Goal: Navigation & Orientation: Find specific page/section

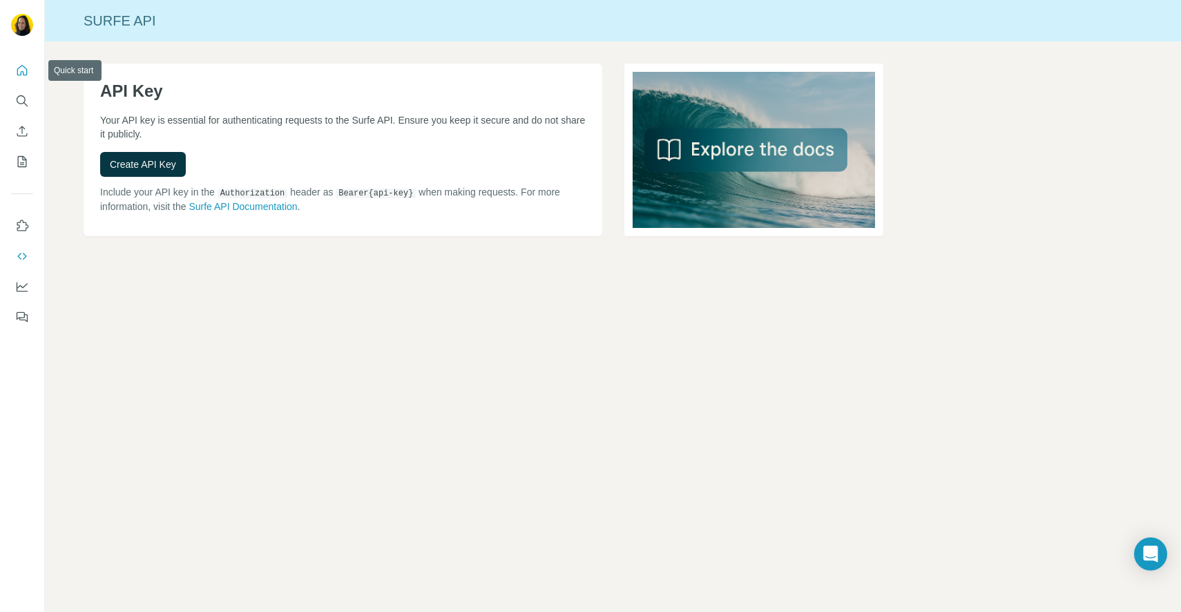
click at [24, 66] on icon "Quick start" at bounding box center [22, 71] width 14 height 14
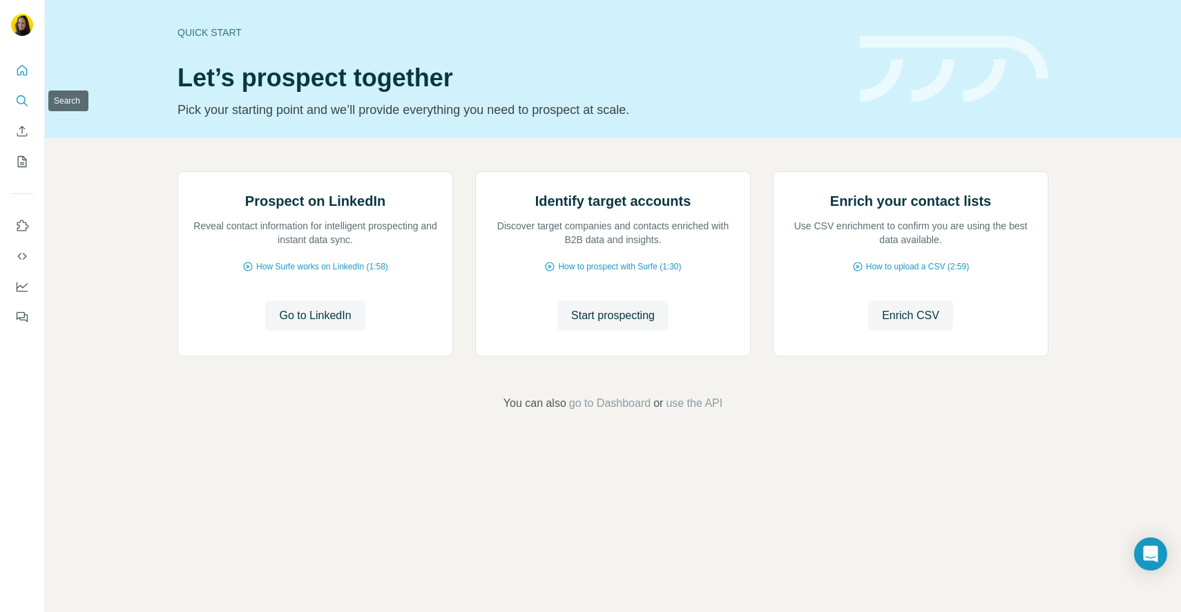
click at [17, 107] on icon "Search" at bounding box center [22, 101] width 14 height 14
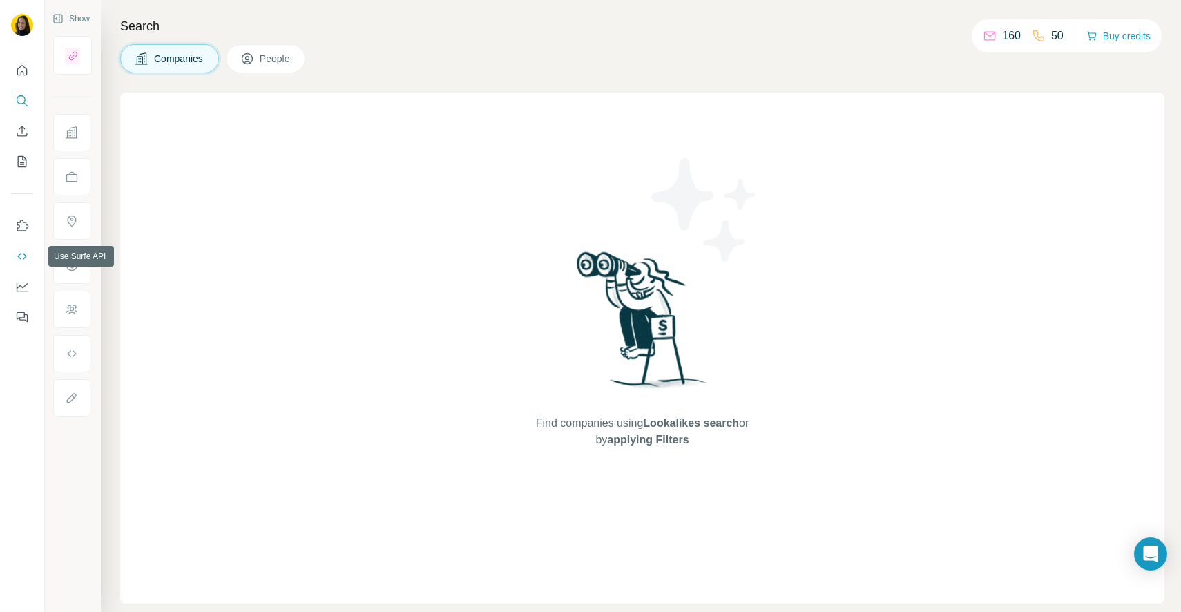
click at [21, 253] on icon "Use Surfe API" at bounding box center [22, 256] width 14 height 14
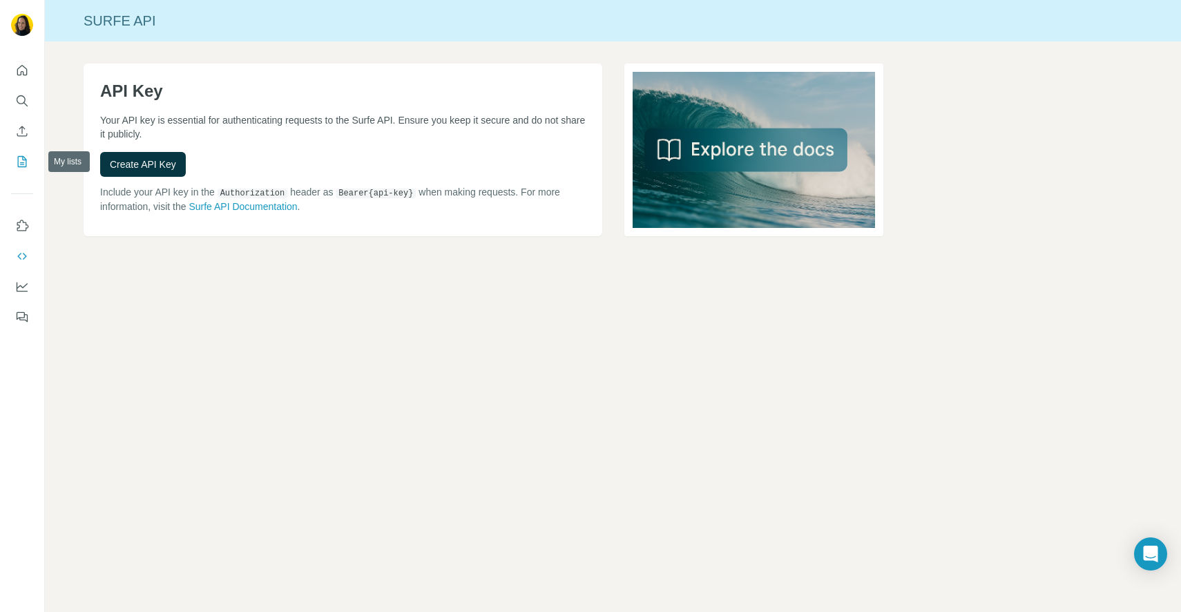
click at [24, 164] on icon "My lists" at bounding box center [22, 162] width 14 height 14
click at [22, 128] on icon "Enrich CSV" at bounding box center [22, 131] width 14 height 14
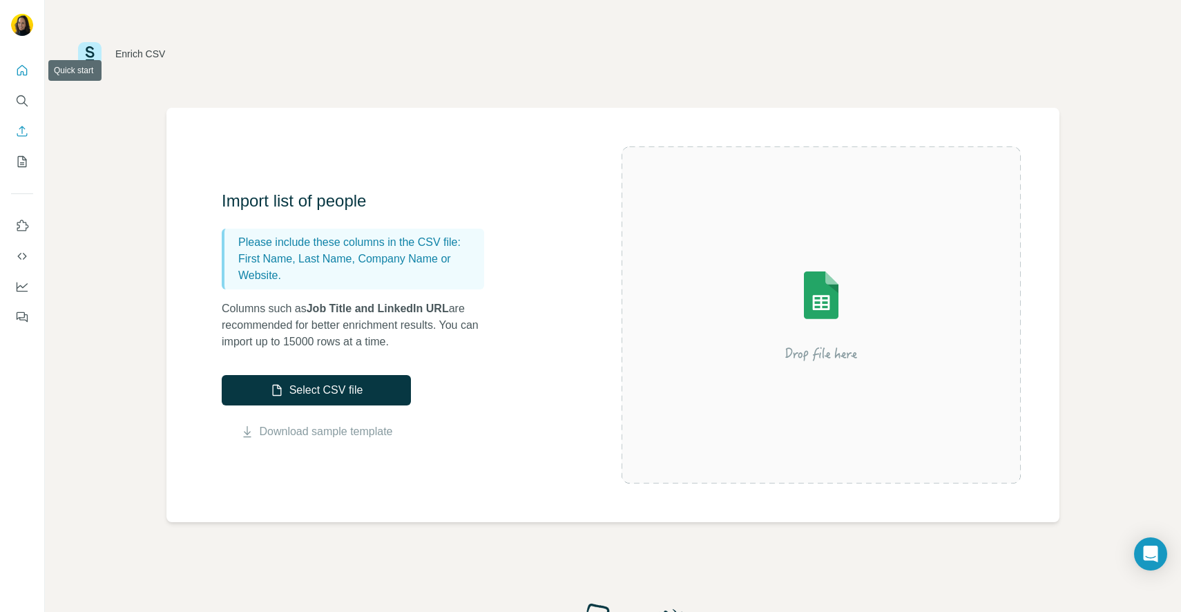
click at [22, 73] on icon "Quick start" at bounding box center [22, 71] width 14 height 14
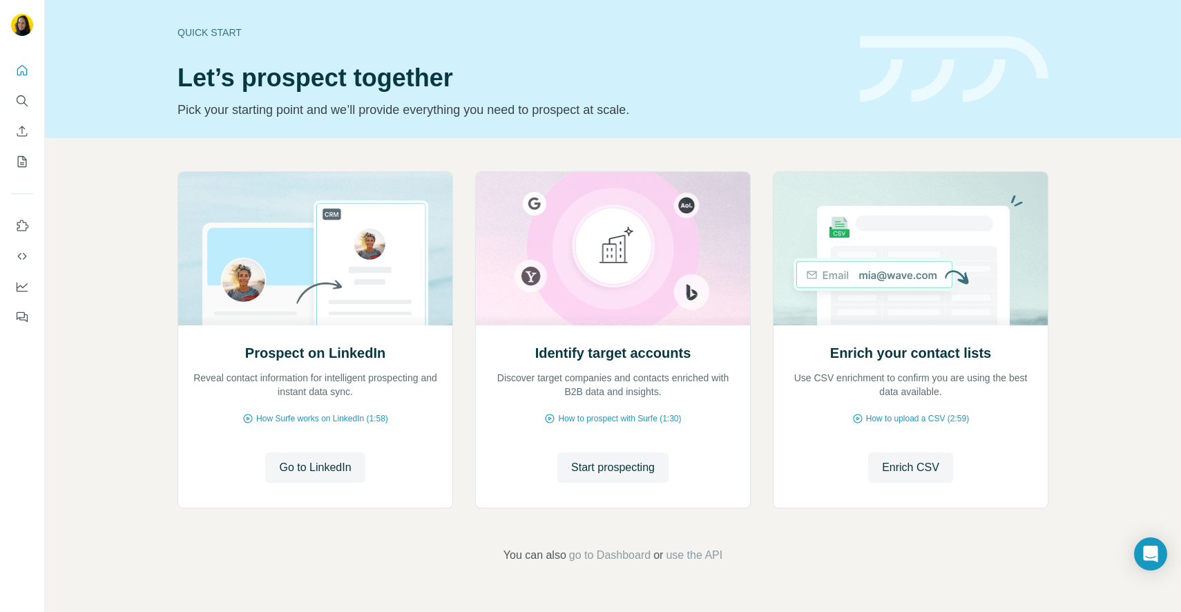
click at [111, 333] on div "Prospect on LinkedIn Reveal contact information for intelligent prospecting and…" at bounding box center [613, 367] width 1136 height 458
